Goal: Information Seeking & Learning: Check status

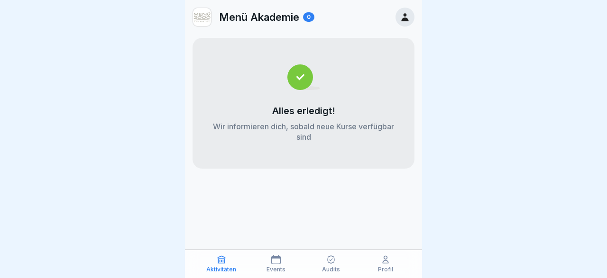
click at [391, 263] on div "Profil" at bounding box center [386, 264] width 50 height 18
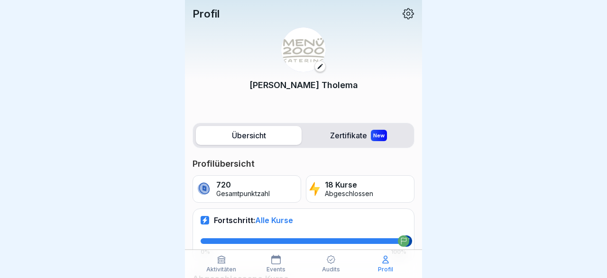
click at [233, 268] on p "Aktivitäten" at bounding box center [221, 269] width 30 height 7
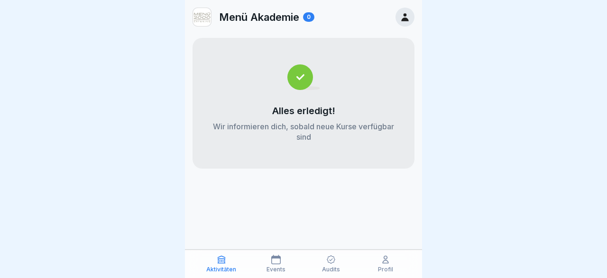
click at [281, 268] on p "Events" at bounding box center [275, 269] width 19 height 7
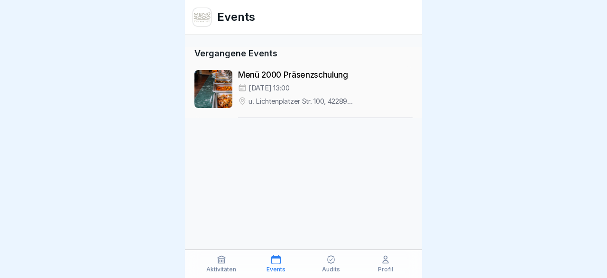
click at [329, 264] on icon at bounding box center [330, 259] width 9 height 9
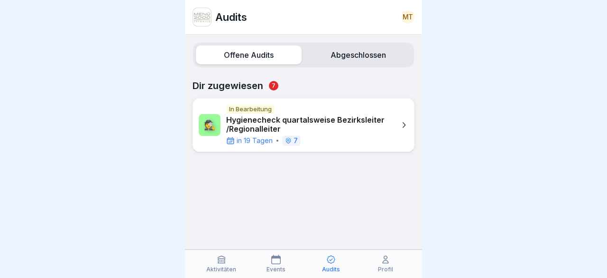
click at [333, 123] on p "Hygienecheck quartalsweise Bezirksleiter /Regionalleiter" at bounding box center [310, 125] width 169 height 18
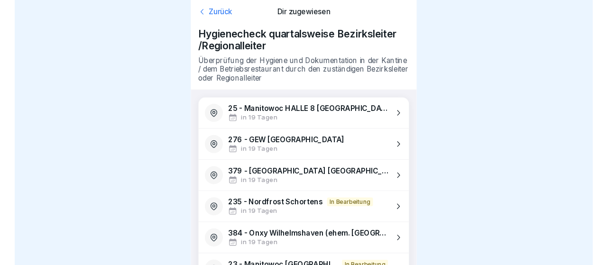
scroll to position [52, 0]
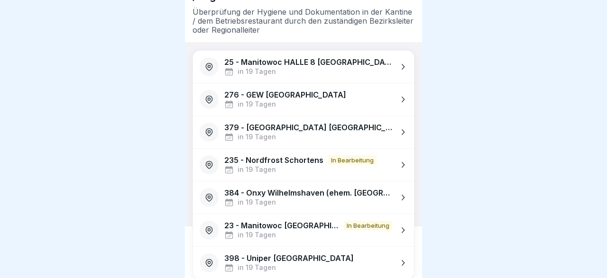
click at [116, 101] on div at bounding box center [303, 139] width 607 height 278
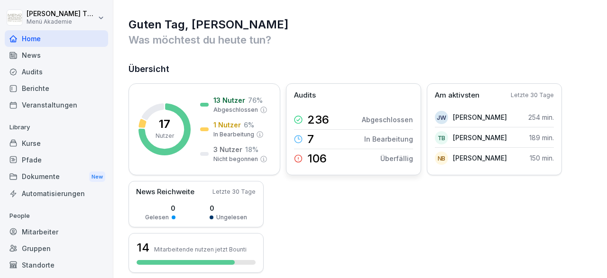
click at [310, 136] on p "7" at bounding box center [310, 139] width 7 height 11
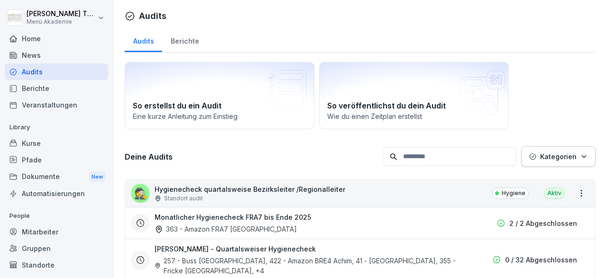
click at [415, 156] on input at bounding box center [450, 156] width 133 height 18
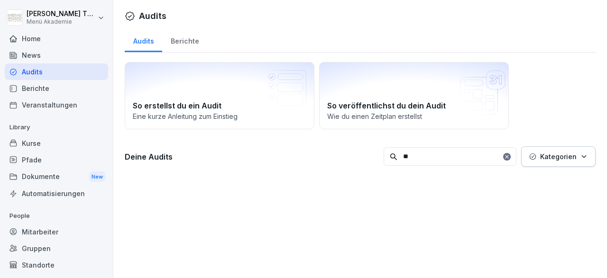
type input "*"
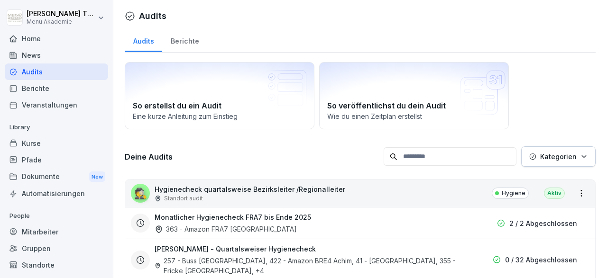
click at [185, 40] on div "Berichte" at bounding box center [184, 40] width 45 height 24
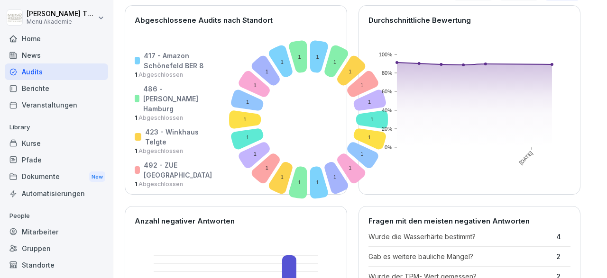
scroll to position [55, 0]
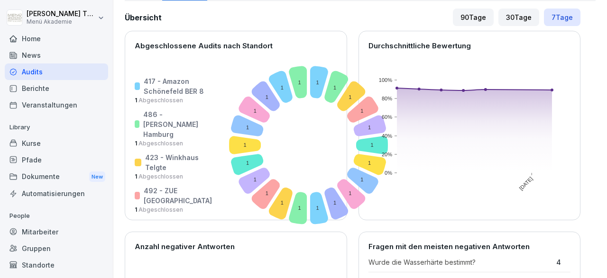
click at [35, 41] on div "Home" at bounding box center [56, 38] width 103 height 17
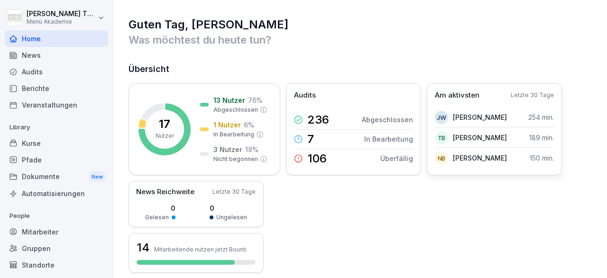
click at [464, 93] on p "Am aktivsten" at bounding box center [457, 95] width 45 height 11
click at [452, 115] on div "JW Jolanta Woda" at bounding box center [471, 117] width 72 height 13
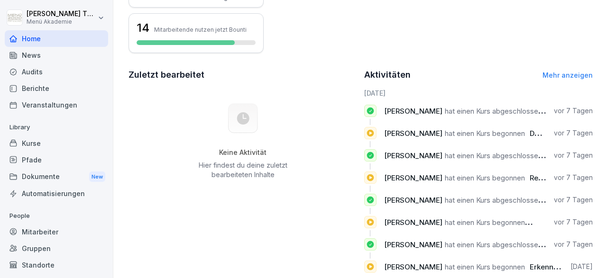
scroll to position [239, 0]
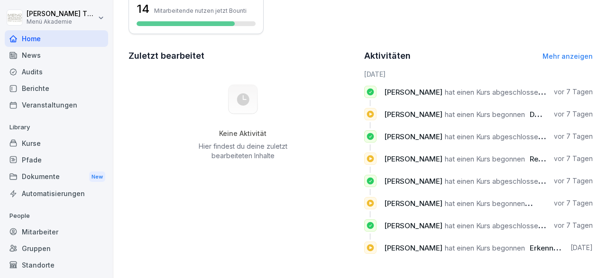
click at [555, 55] on link "Mehr anzeigen" at bounding box center [567, 56] width 50 height 8
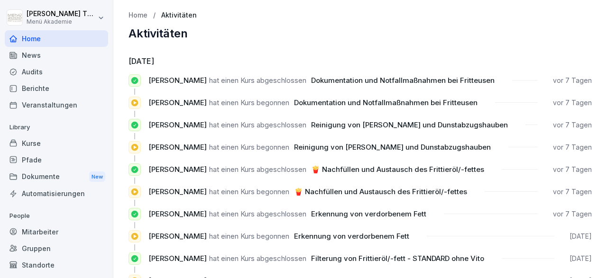
click at [40, 90] on div "Berichte" at bounding box center [56, 88] width 103 height 17
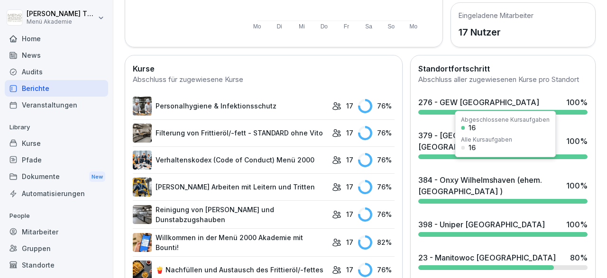
scroll to position [330, 0]
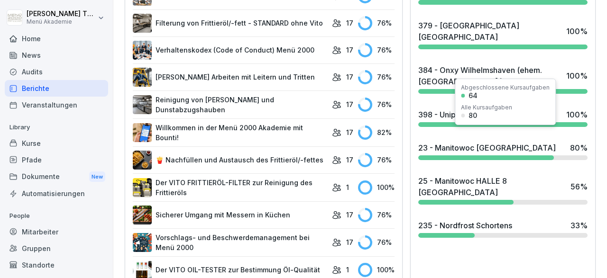
click at [466, 142] on div "23 - Manitowoc [GEOGRAPHIC_DATA]" at bounding box center [487, 147] width 138 height 11
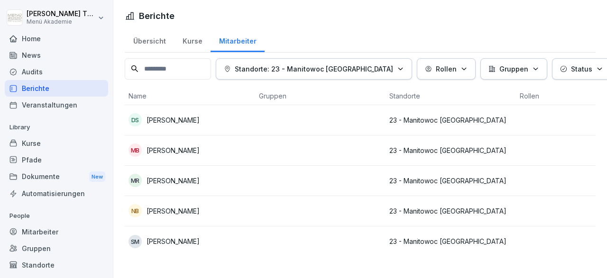
click at [179, 152] on p "Markus Bookmeyer" at bounding box center [173, 151] width 53 height 10
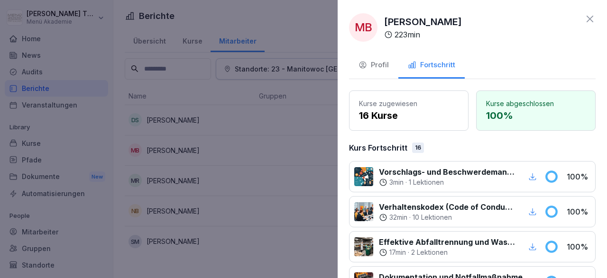
click at [588, 18] on icon at bounding box center [589, 18] width 11 height 11
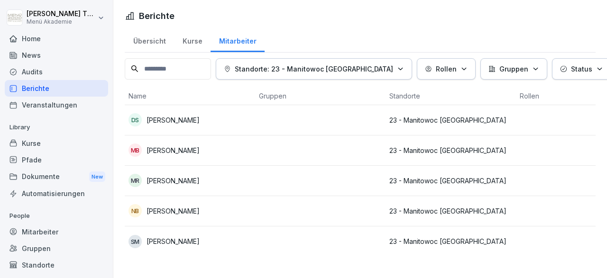
click at [194, 242] on p "Shukrie Mustafa" at bounding box center [173, 242] width 53 height 10
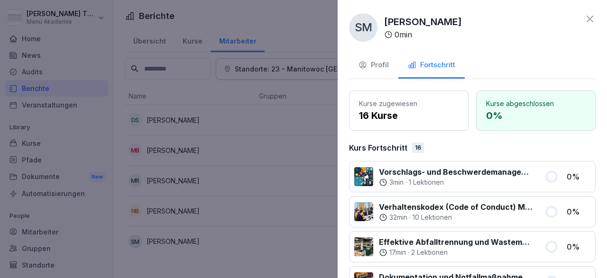
click at [262, 158] on div at bounding box center [303, 139] width 607 height 278
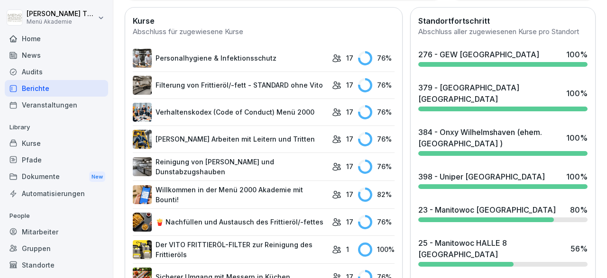
scroll to position [330, 0]
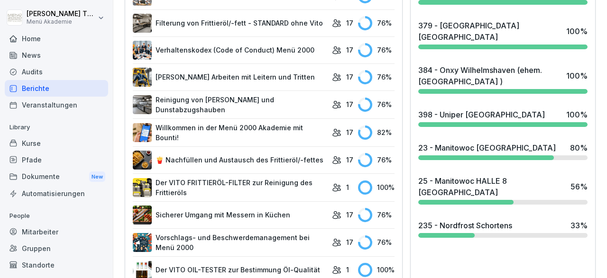
click at [467, 175] on div "25 - Manitowoc HALLE 8 [GEOGRAPHIC_DATA]" at bounding box center [491, 186] width 147 height 23
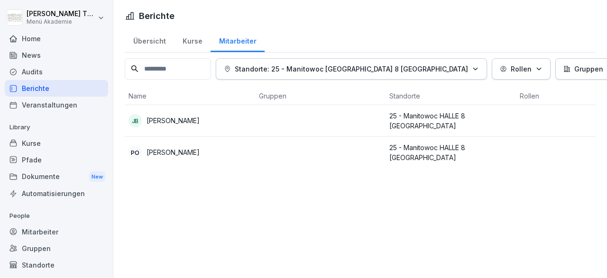
click at [161, 122] on p "Jasmin Bruns" at bounding box center [173, 121] width 53 height 10
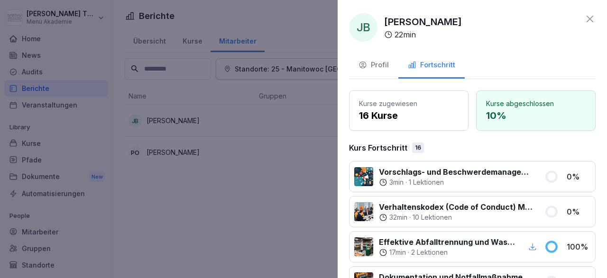
click at [589, 19] on icon at bounding box center [589, 18] width 11 height 11
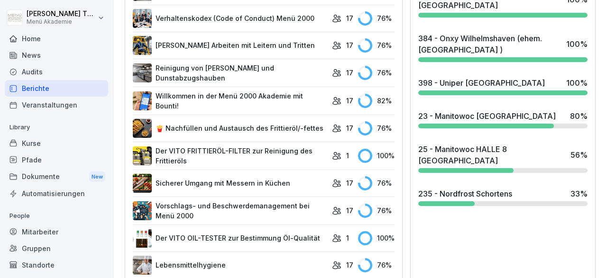
scroll to position [385, 0]
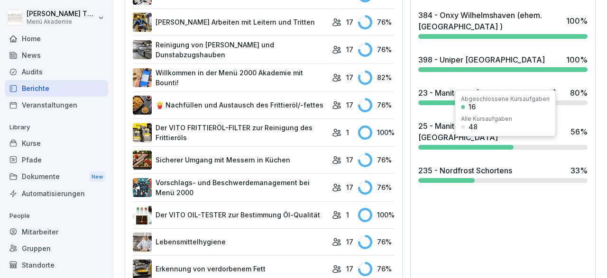
click at [481, 165] on div "235 - Nordfrost Schortens" at bounding box center [465, 170] width 94 height 11
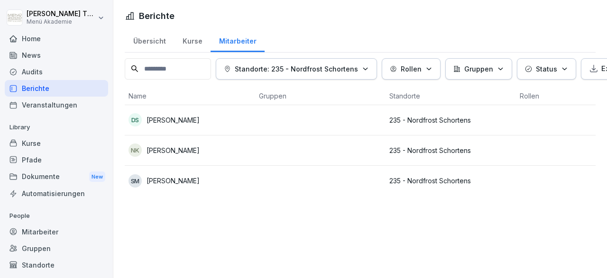
click at [169, 149] on p "Nicole Krüger" at bounding box center [173, 151] width 53 height 10
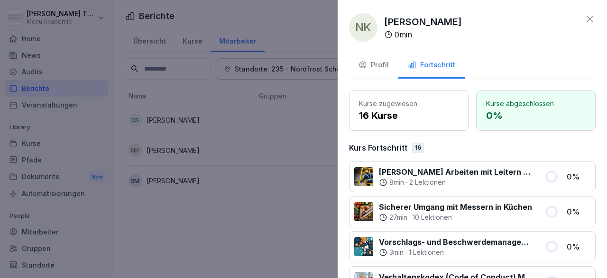
click at [591, 19] on icon at bounding box center [589, 18] width 11 height 11
